Goal: Task Accomplishment & Management: Manage account settings

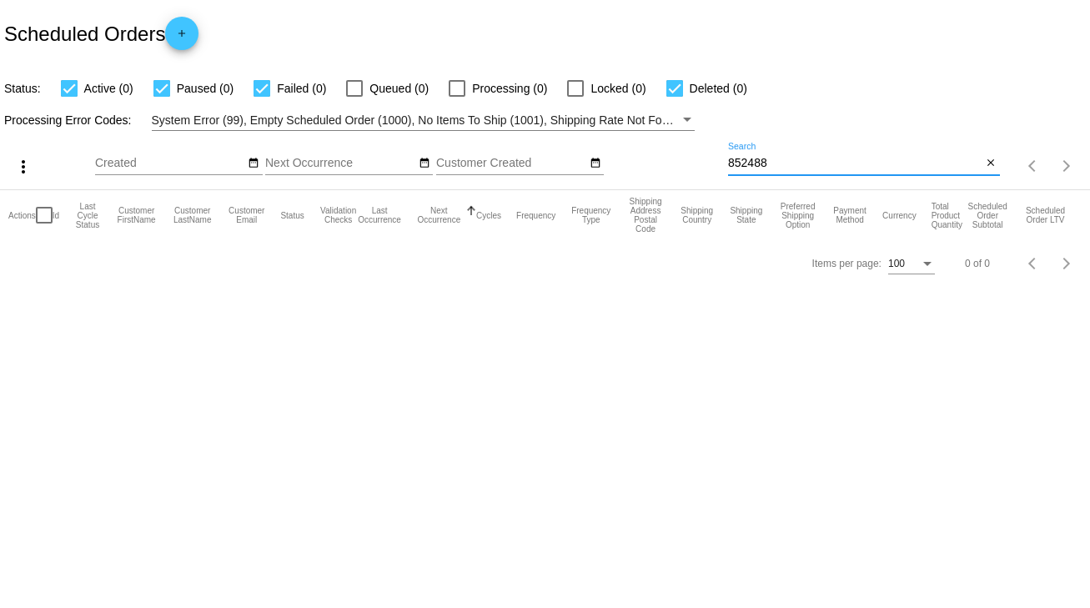
drag, startPoint x: 777, startPoint y: 159, endPoint x: 667, endPoint y: 166, distance: 110.3
click at [667, 166] on div "more_vert Oct Jan Feb Mar [DATE]" at bounding box center [545, 160] width 1090 height 59
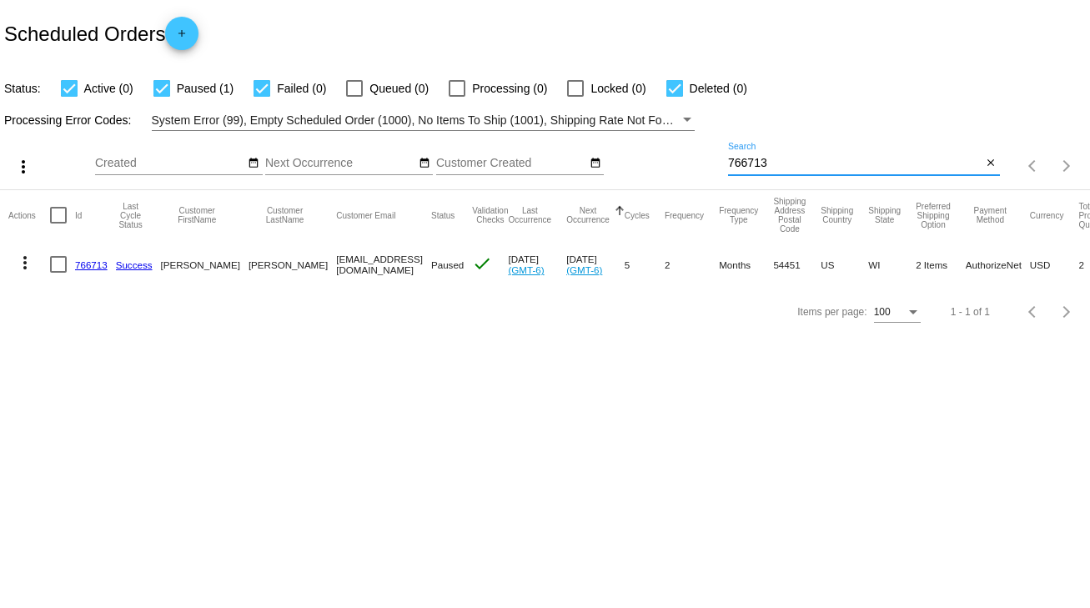
type input "766713"
click at [63, 264] on div at bounding box center [58, 264] width 17 height 17
click at [58, 273] on input "checkbox" at bounding box center [58, 273] width 1 height 1
checkbox input "true"
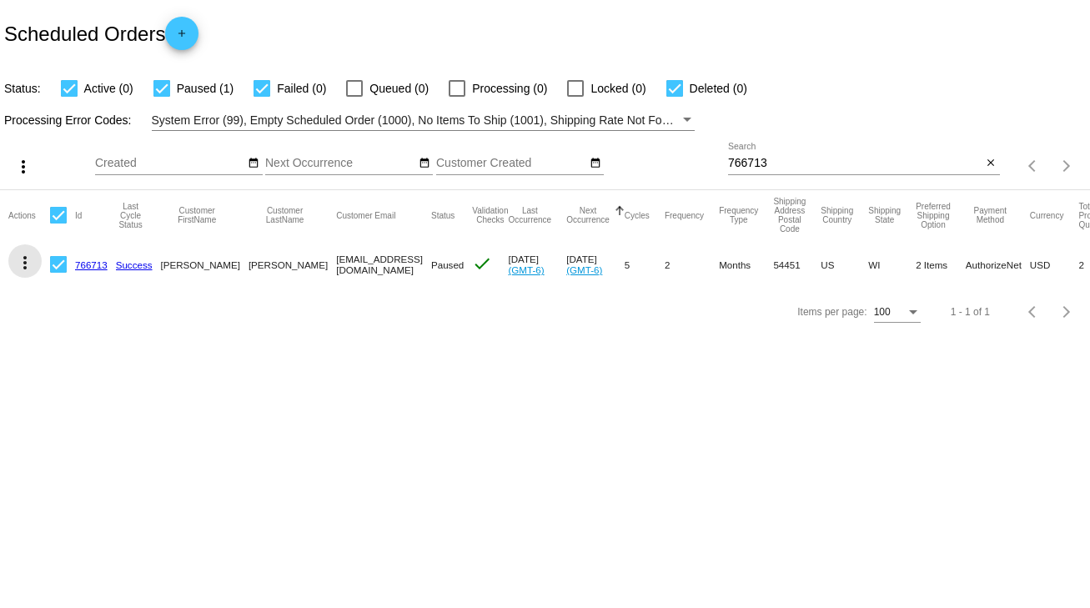
click at [24, 264] on mat-icon "more_vert" at bounding box center [25, 263] width 20 height 20
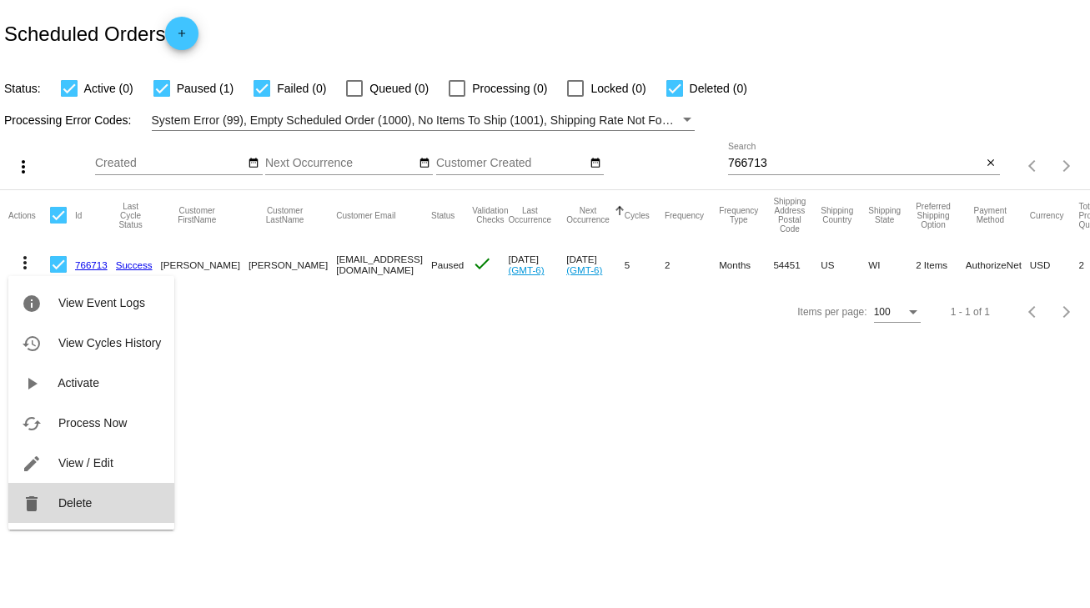
click at [86, 505] on span "Delete" at bounding box center [74, 502] width 33 height 13
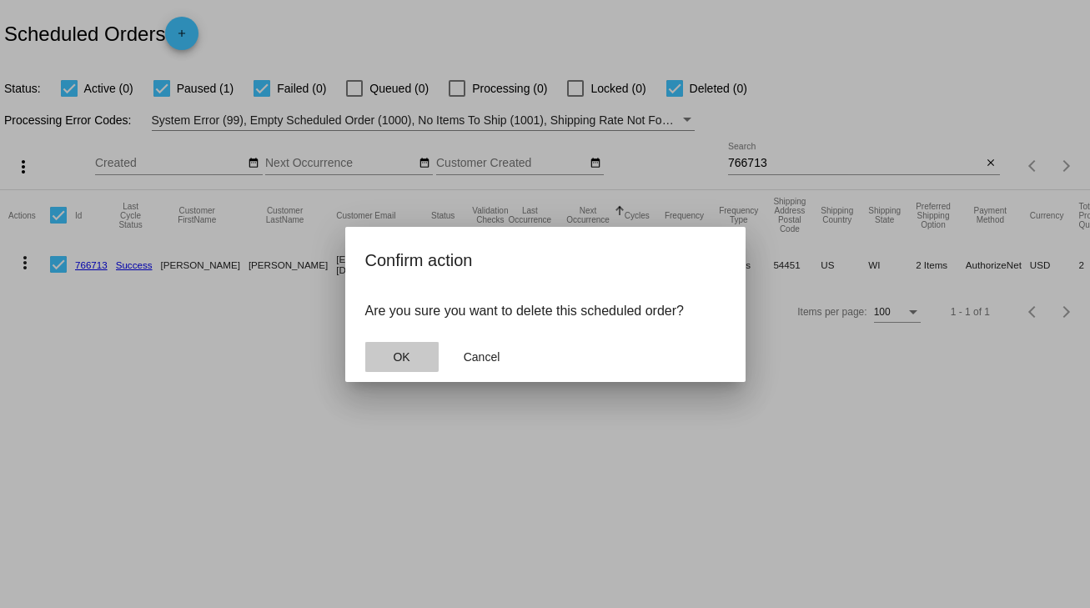
click at [400, 350] on span "OK" at bounding box center [401, 356] width 17 height 13
